Goal: Obtain resource: Download file/media

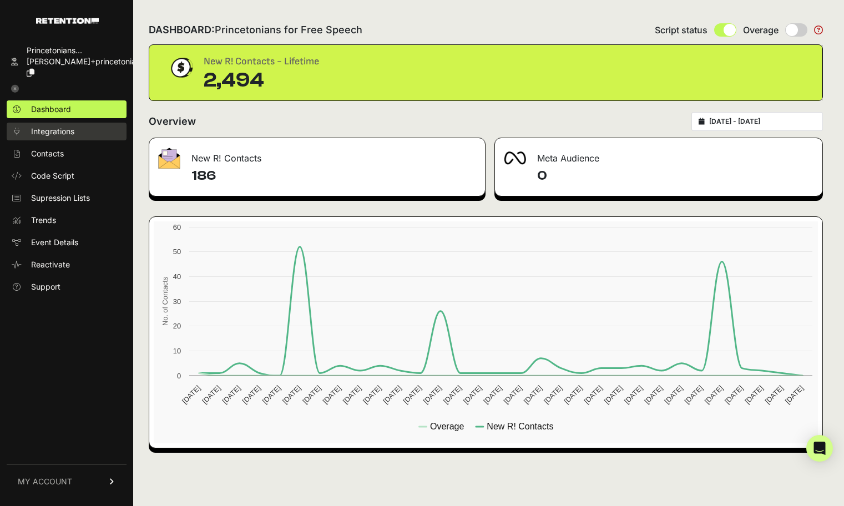
click at [78, 128] on link "Integrations" at bounding box center [67, 132] width 120 height 18
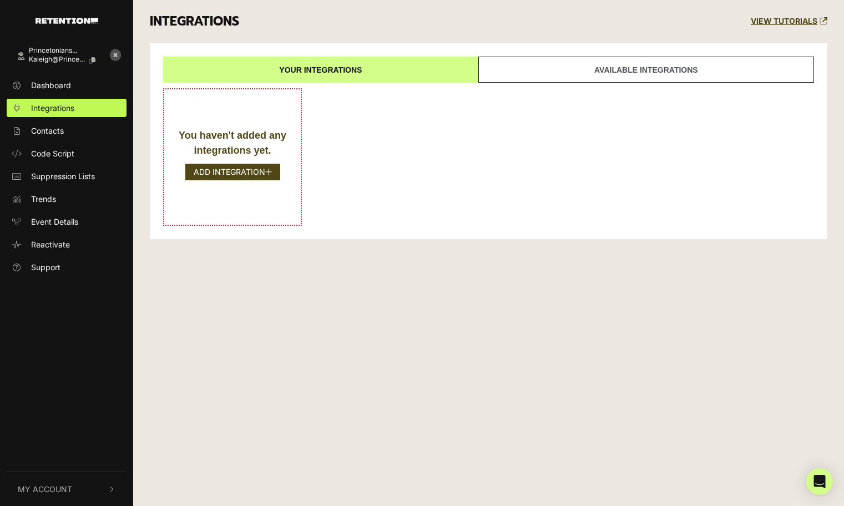
click at [75, 135] on link "Contacts" at bounding box center [67, 130] width 120 height 18
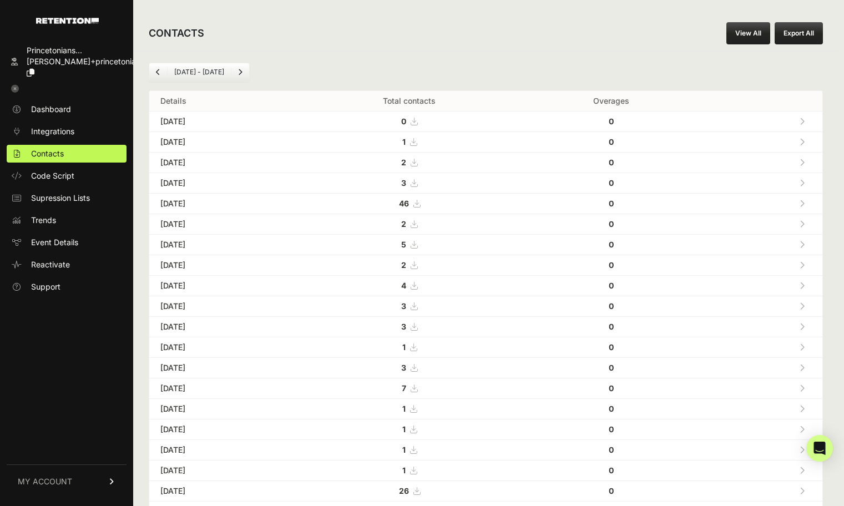
click at [744, 35] on link "View All" at bounding box center [748, 33] width 44 height 22
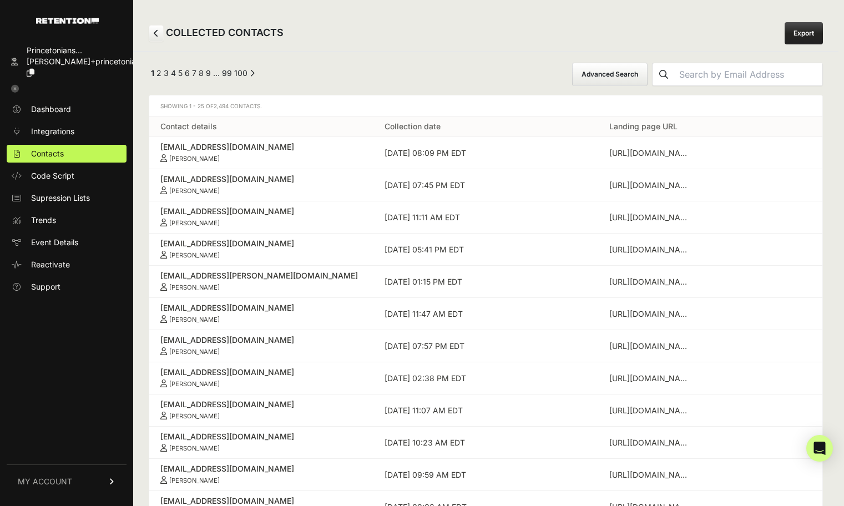
click at [647, 72] on button "Advanced Search" at bounding box center [609, 74] width 75 height 23
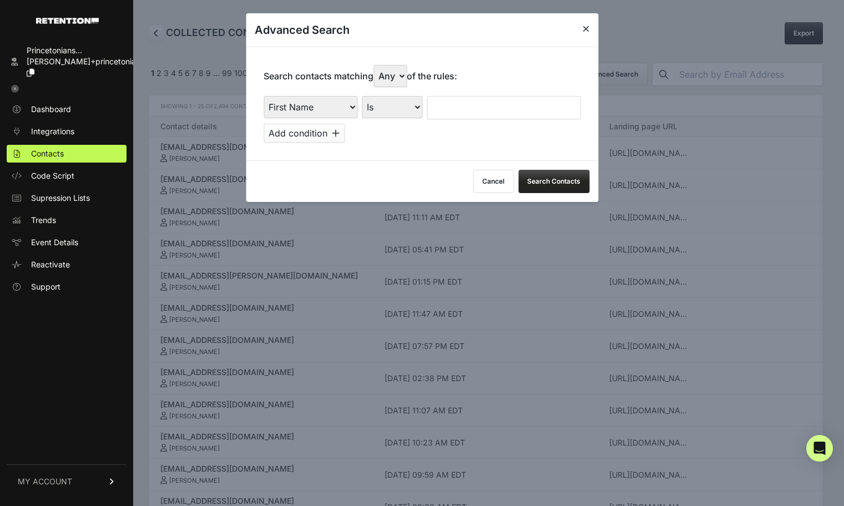
click at [335, 99] on select "First Name Last Name State City Email Email Domain Landing Domain Landing Page …" at bounding box center [310, 107] width 94 height 22
select select "file_date"
click at [398, 98] on select "Is on Is between" at bounding box center [393, 107] width 62 height 22
select select "is_between"
click at [449, 107] on input "text" at bounding box center [457, 107] width 59 height 23
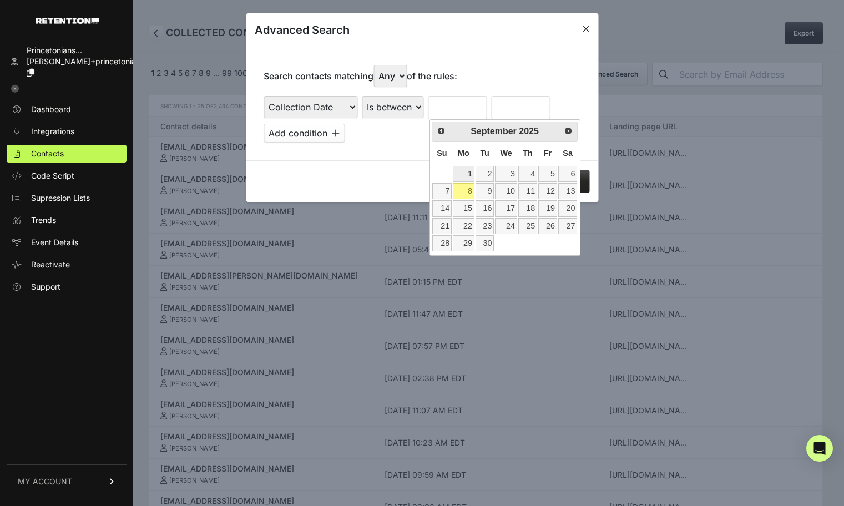
click at [465, 168] on link "1" at bounding box center [464, 174] width 22 height 16
type input "09/01/2025"
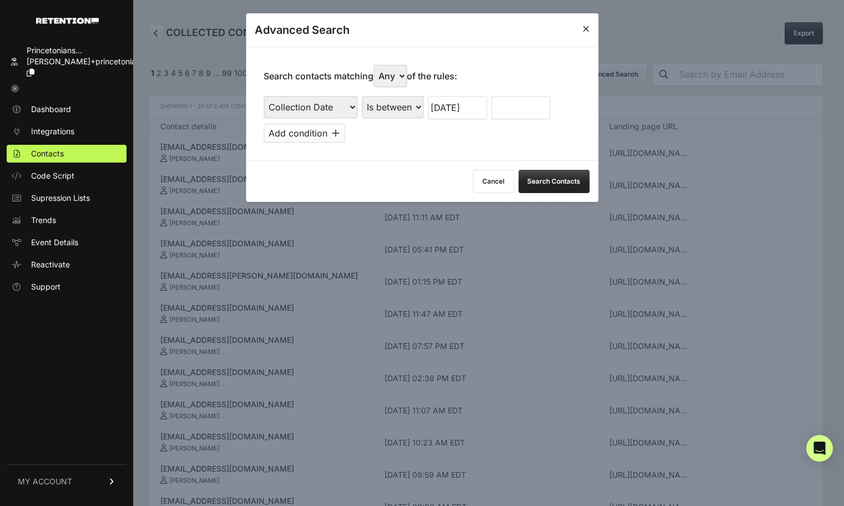
click at [517, 114] on input "text" at bounding box center [520, 107] width 59 height 23
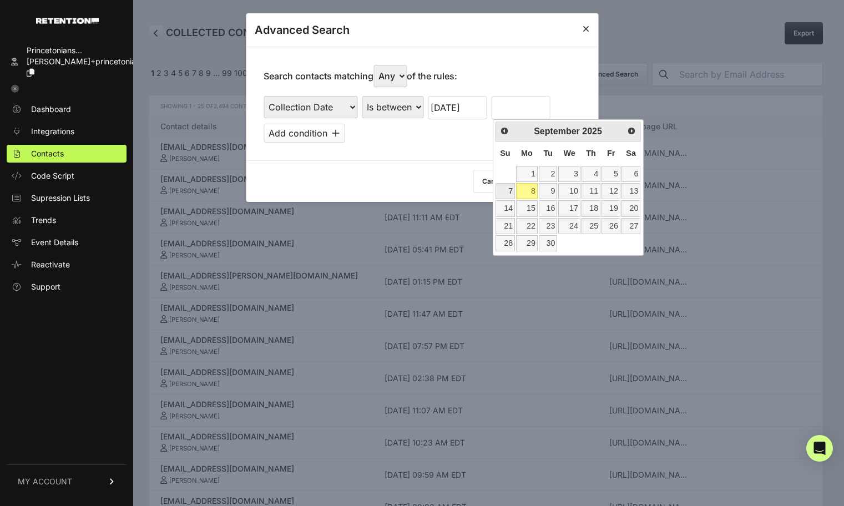
click at [504, 187] on link "7" at bounding box center [504, 191] width 19 height 16
type input "09/07/2025"
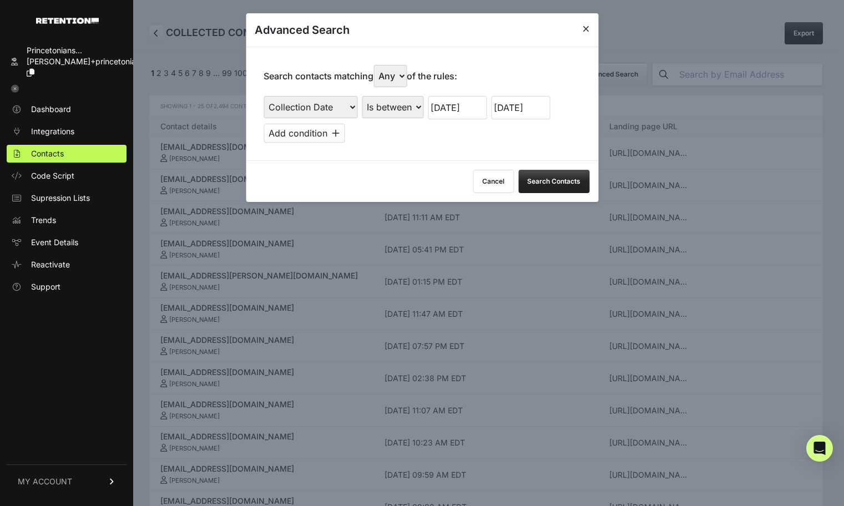
click at [544, 179] on button "Search Contacts" at bounding box center [553, 181] width 71 height 23
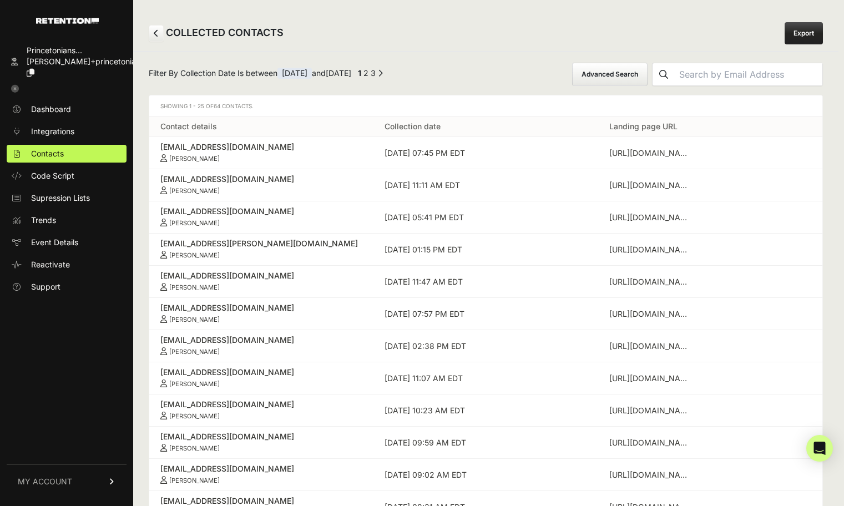
click at [809, 28] on link "Export" at bounding box center [803, 33] width 38 height 22
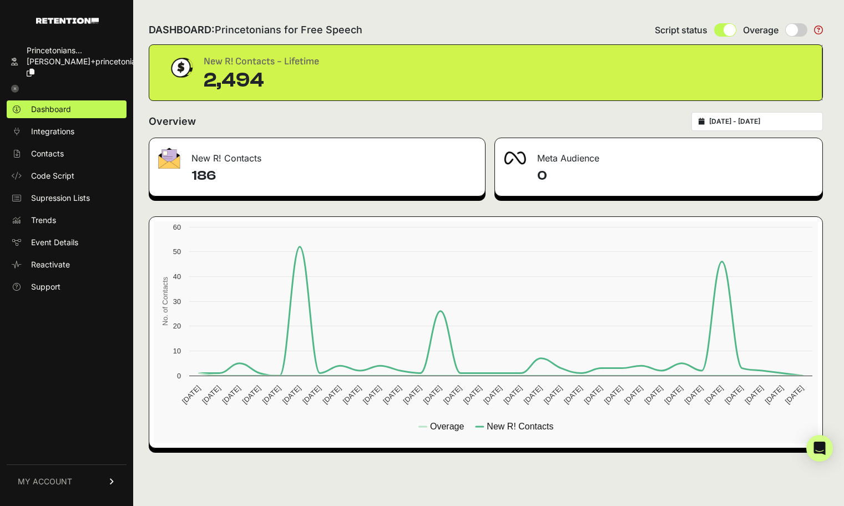
click at [16, 85] on icon at bounding box center [15, 89] width 8 height 8
